Goal: Information Seeking & Learning: Learn about a topic

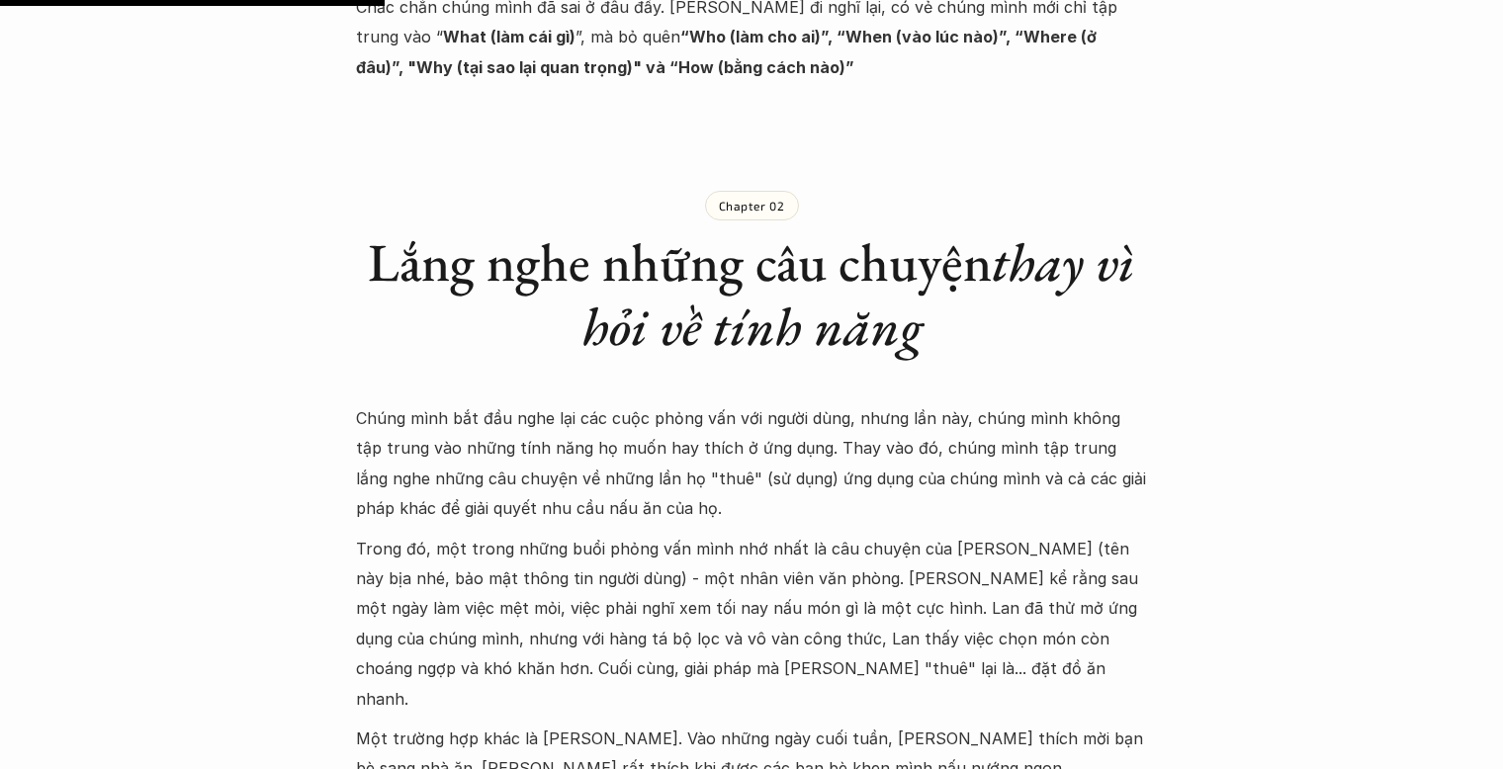
scroll to position [1679, 0]
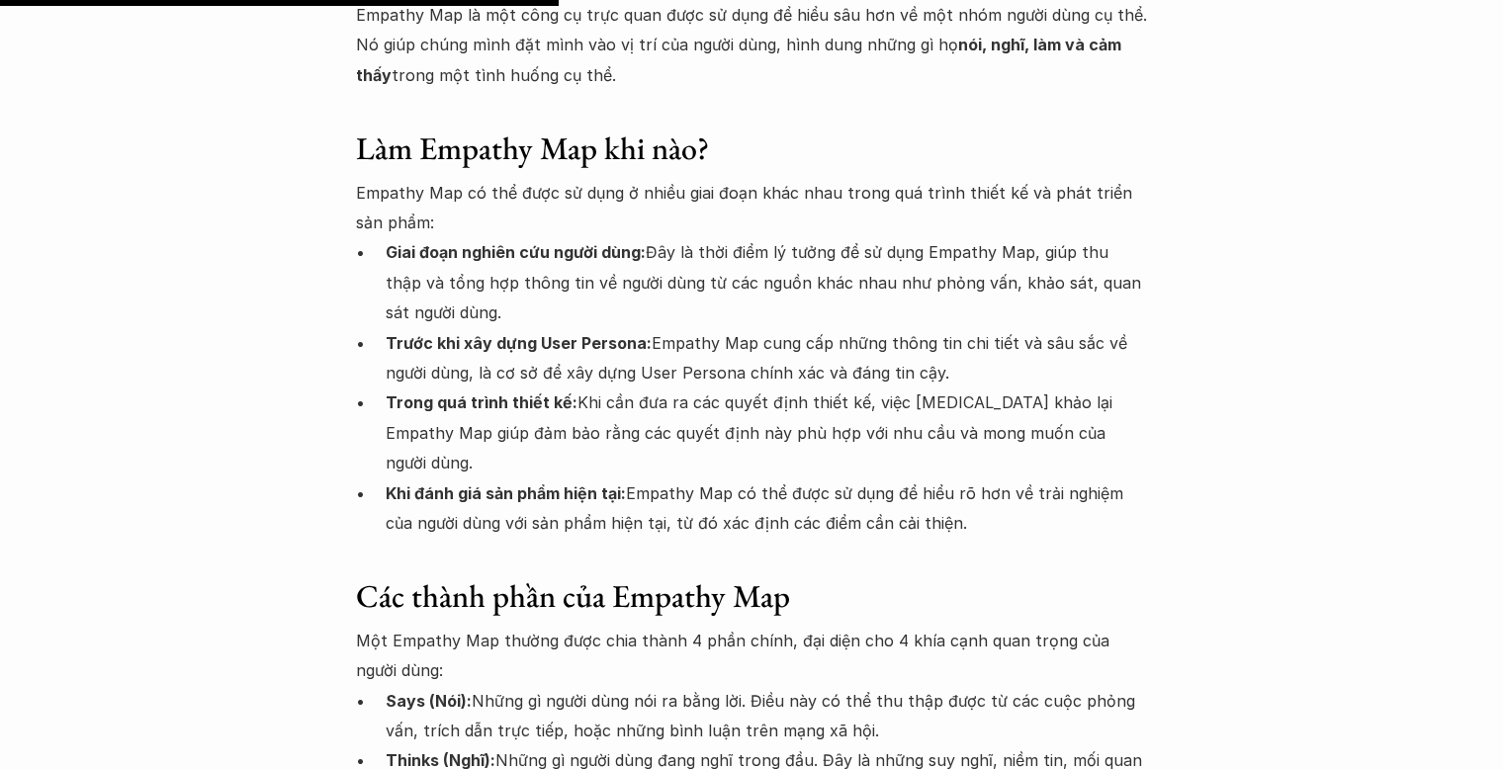
scroll to position [2668, 0]
click at [612, 258] on p "Giai đoạn nghiên cứu người dùng: Đây là thời điểm lý tưởng để sử dụng Empathy M…" at bounding box center [767, 281] width 762 height 90
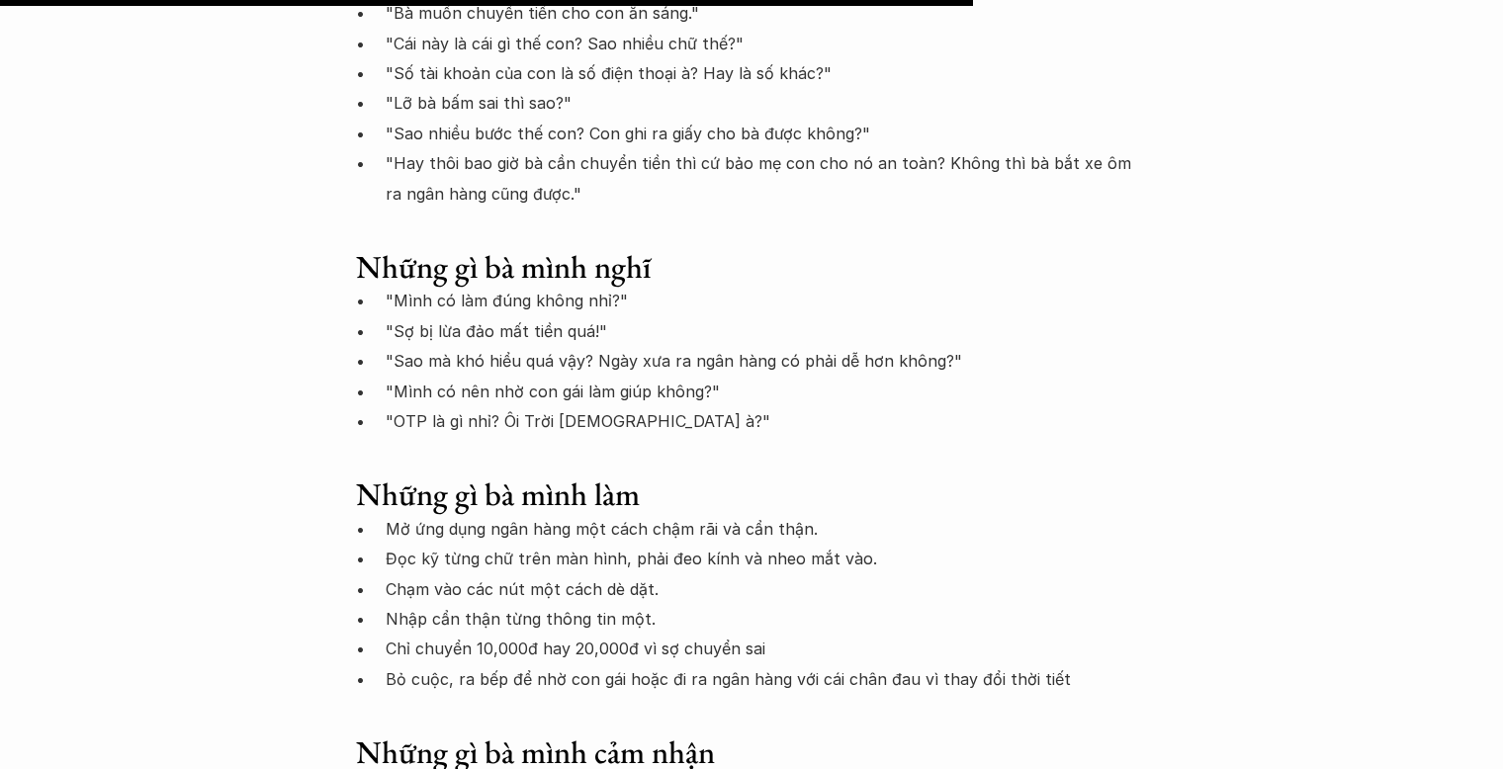
scroll to position [4645, 0]
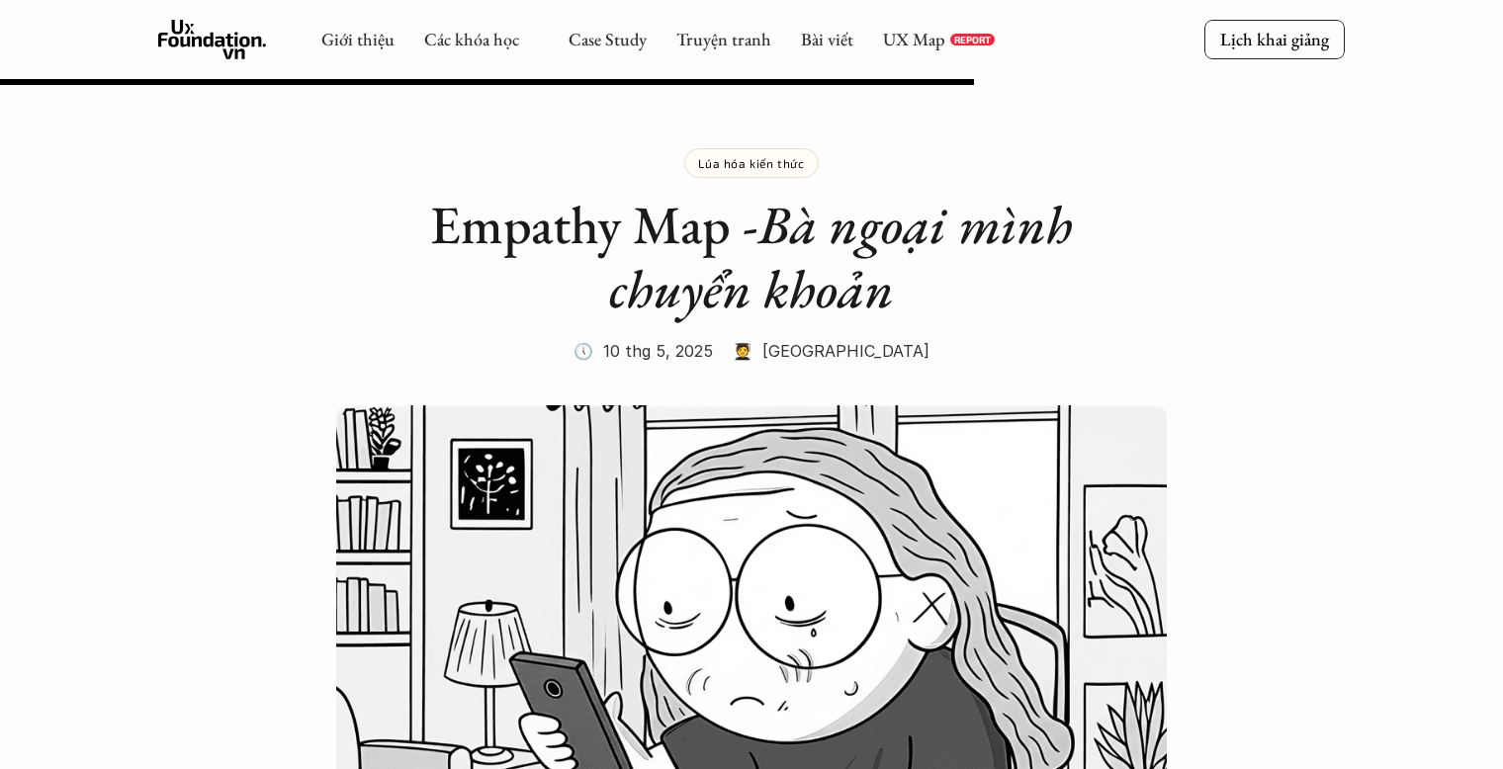
scroll to position [4645, 0]
